Goal: Transaction & Acquisition: Purchase product/service

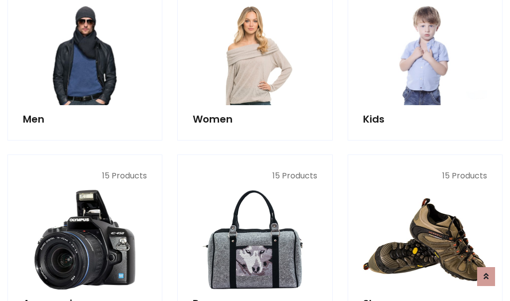
scroll to position [723, 0]
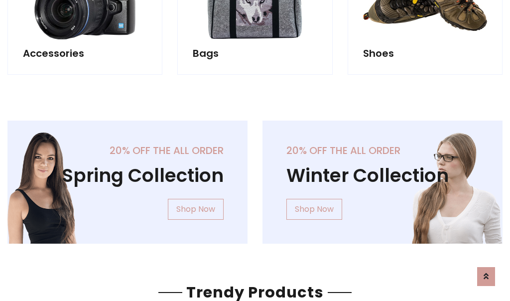
click at [255, 178] on div "20% off the all order Winter Collection Shop Now" at bounding box center [382, 190] width 255 height 139
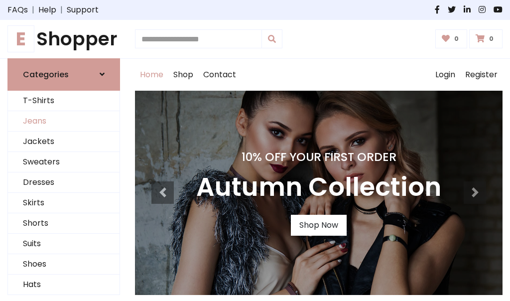
click at [64, 121] on link "Jeans" at bounding box center [64, 121] width 112 height 20
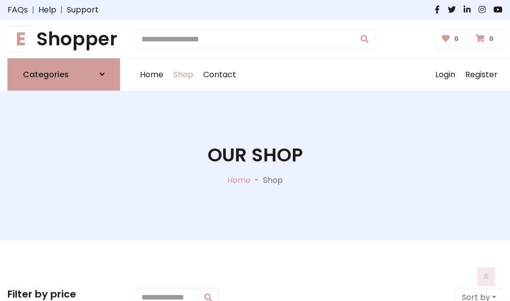
scroll to position [314, 0]
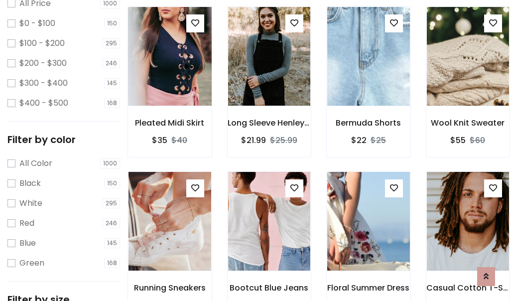
click at [169, 78] on img at bounding box center [169, 56] width 99 height 239
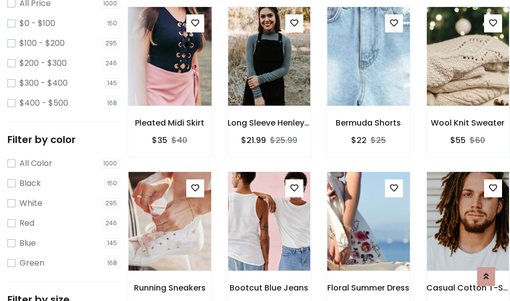
scroll to position [292, 0]
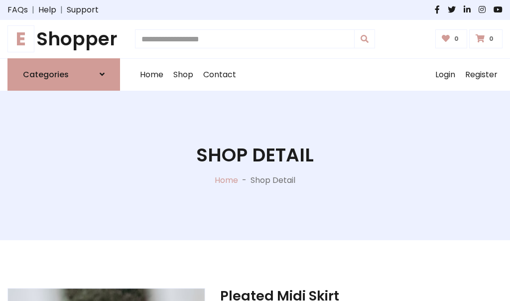
scroll to position [107, 0]
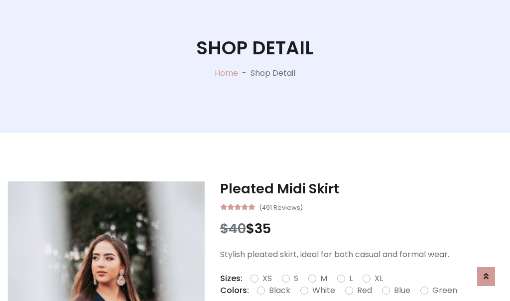
click at [363, 290] on label "Red" at bounding box center [364, 290] width 15 height 12
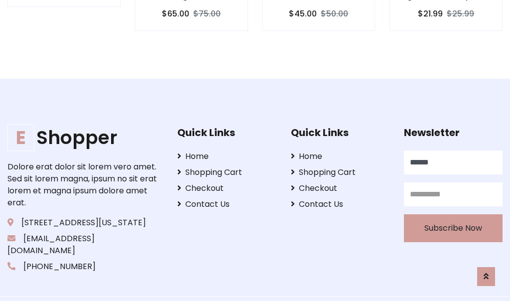
type input "******"
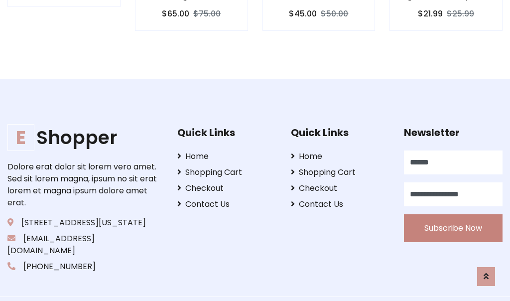
type input "**********"
click at [453, 216] on button "Subscribe Now" at bounding box center [453, 228] width 99 height 28
